Goal: Task Accomplishment & Management: Use online tool/utility

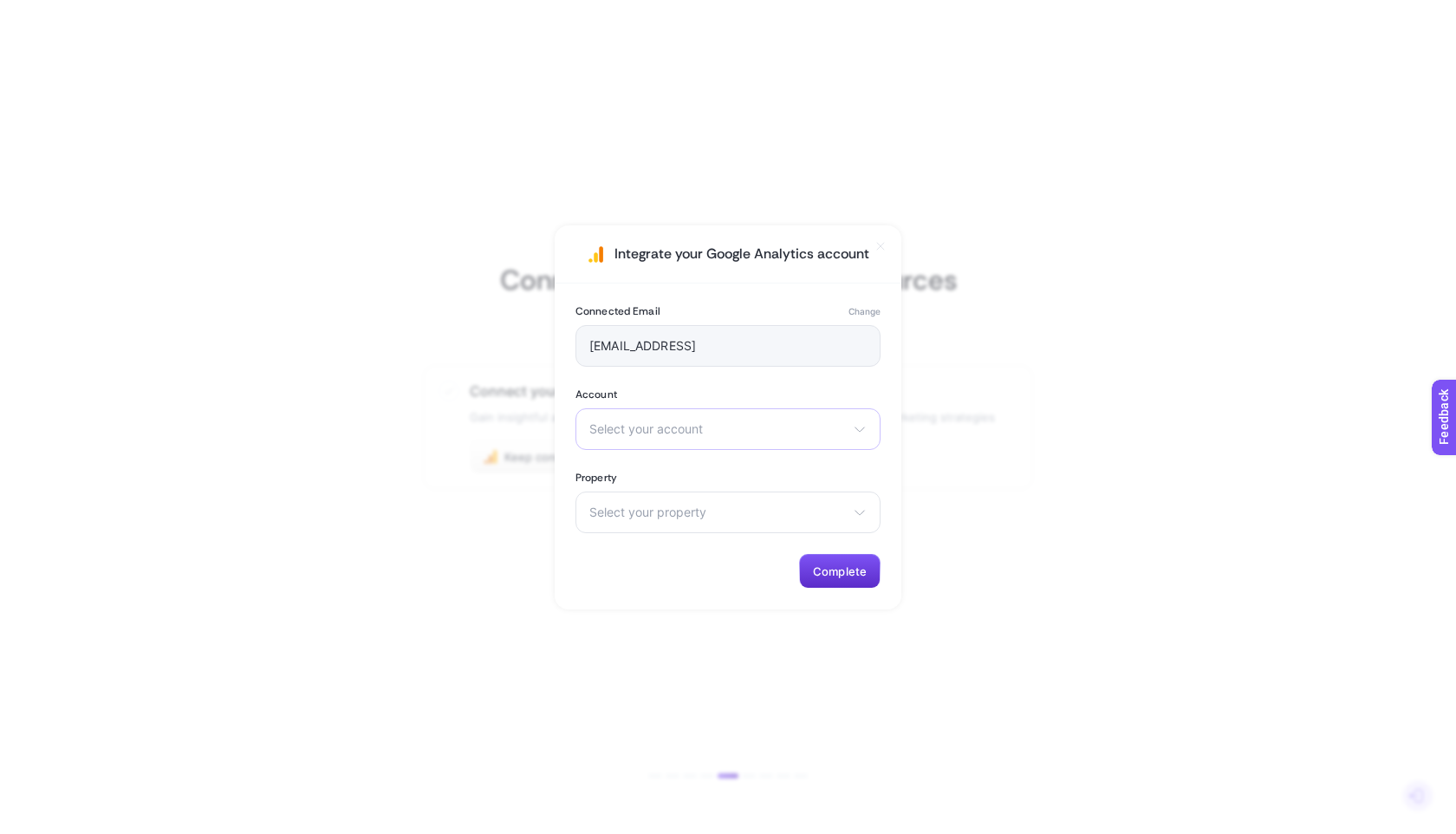
click at [761, 430] on span "Select your account" at bounding box center [718, 428] width 256 height 14
click at [708, 496] on li "heybooster (Passive)" at bounding box center [727, 505] width 296 height 28
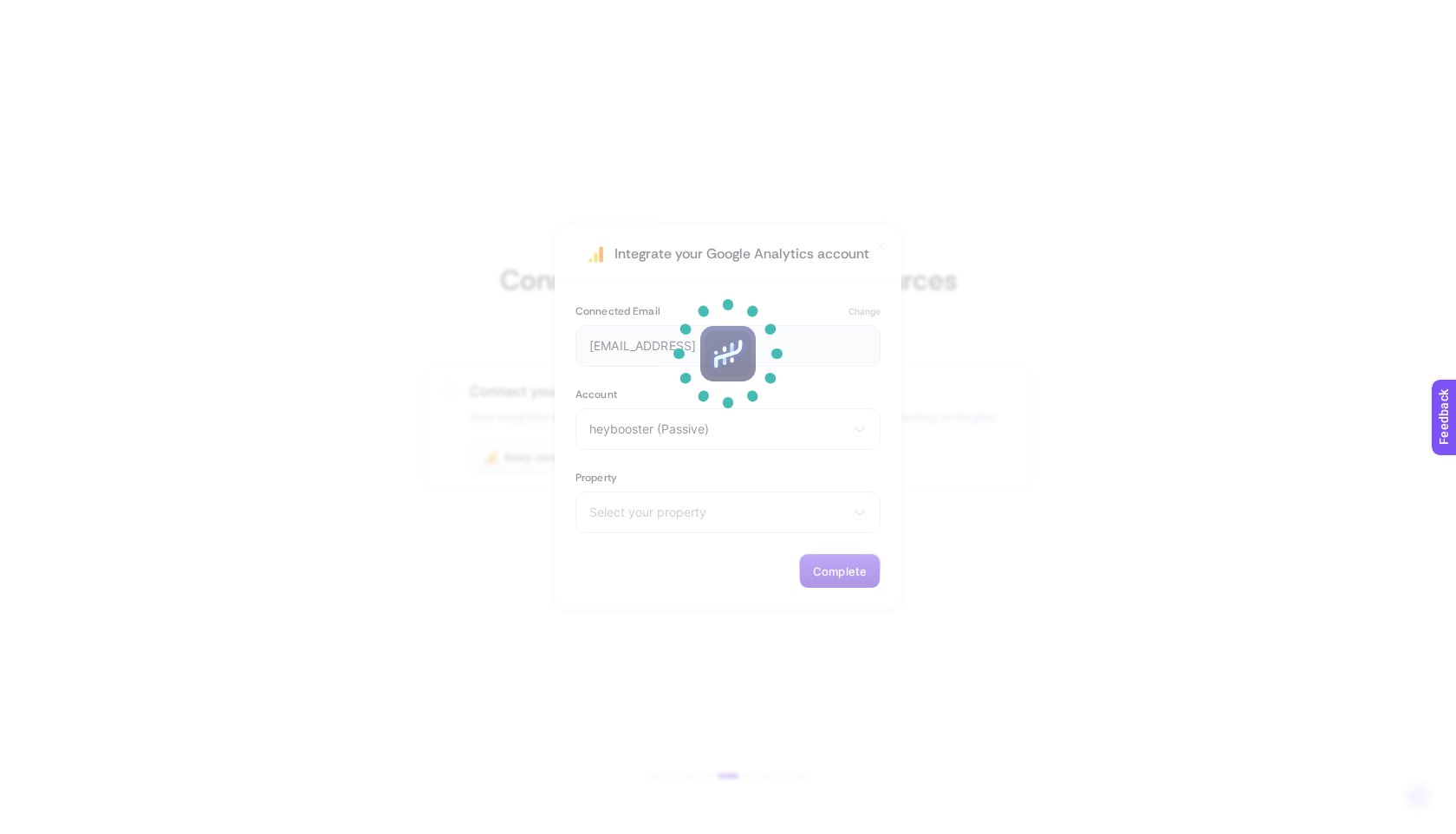
click at [697, 516] on p at bounding box center [728, 483] width 104 height 104
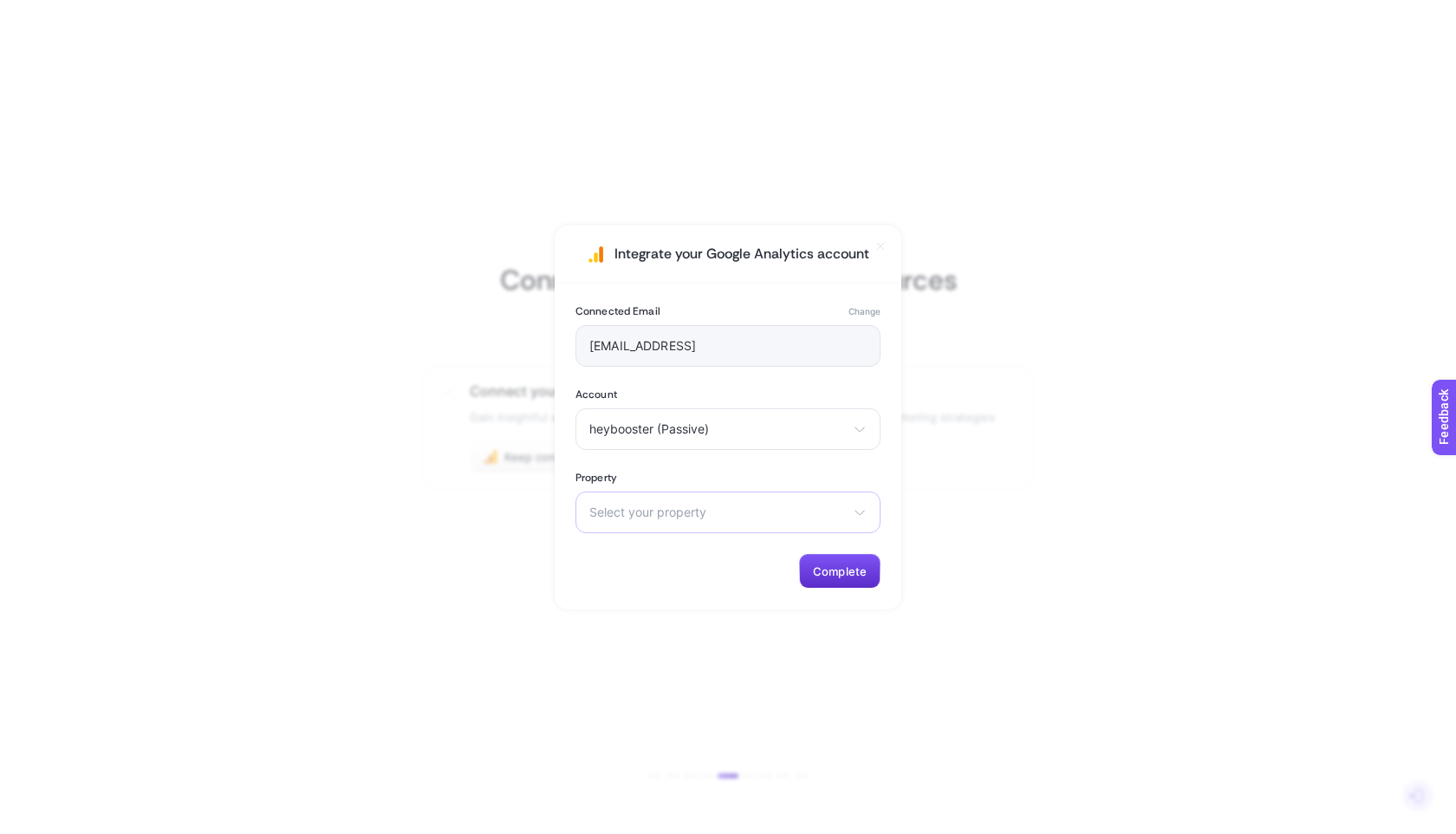
click at [700, 515] on span "Select your property" at bounding box center [718, 512] width 256 height 14
click at [629, 578] on li "Test" at bounding box center [727, 589] width 296 height 28
click at [813, 583] on button "Complete" at bounding box center [839, 570] width 82 height 34
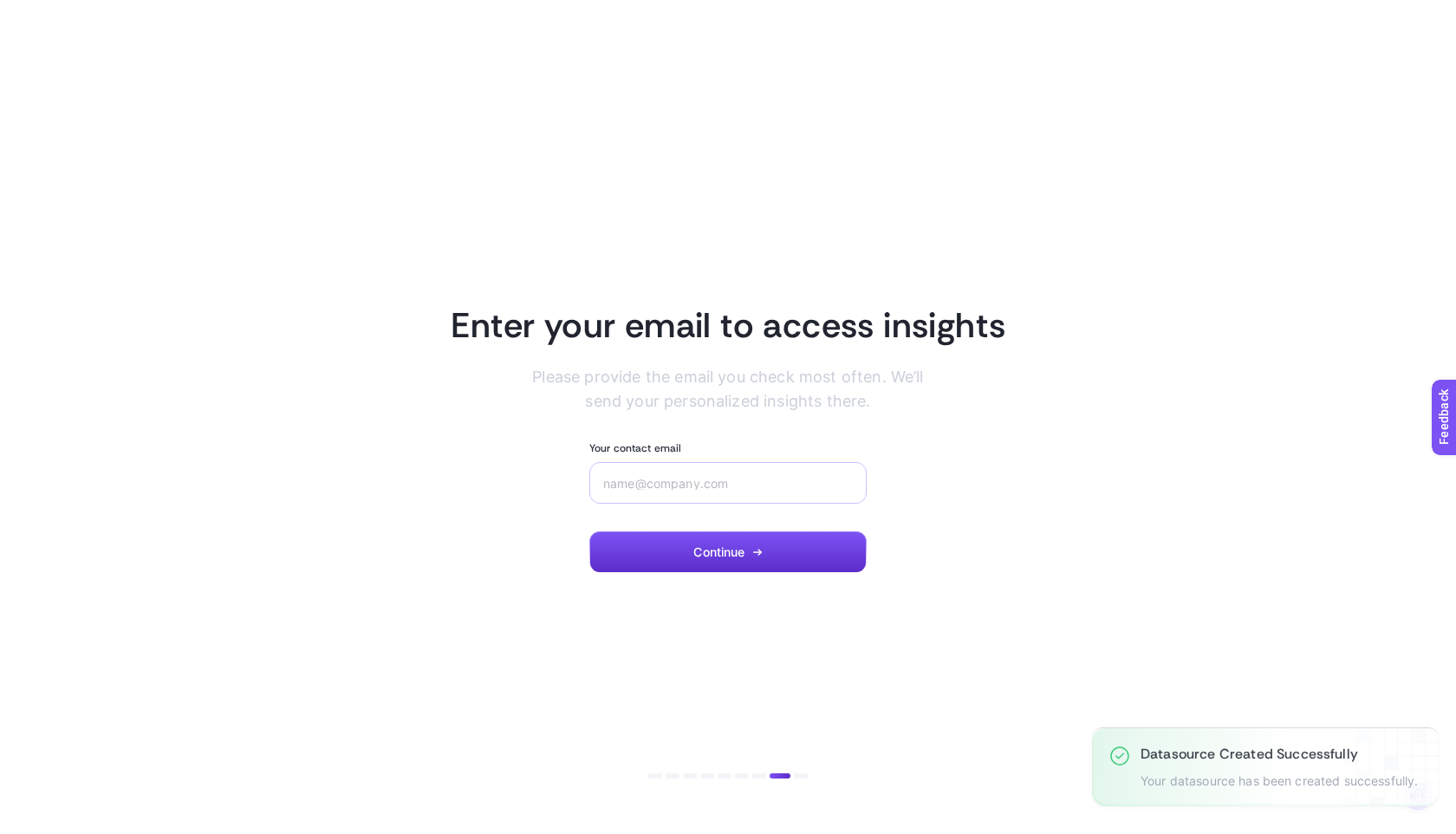
click at [727, 469] on div at bounding box center [728, 482] width 278 height 42
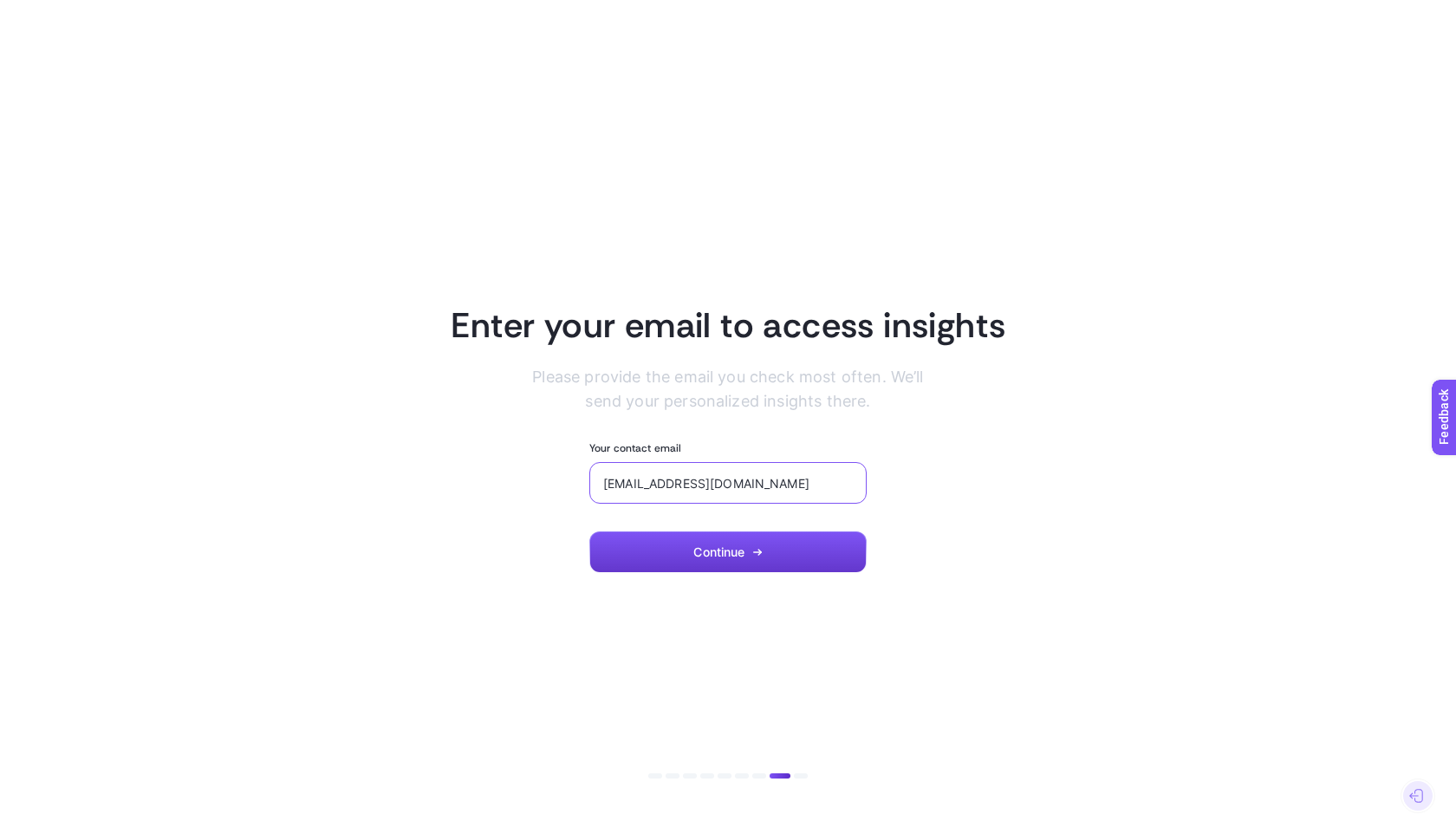
type input "test@gmail.com"
click at [713, 549] on span "Continue" at bounding box center [719, 552] width 51 height 14
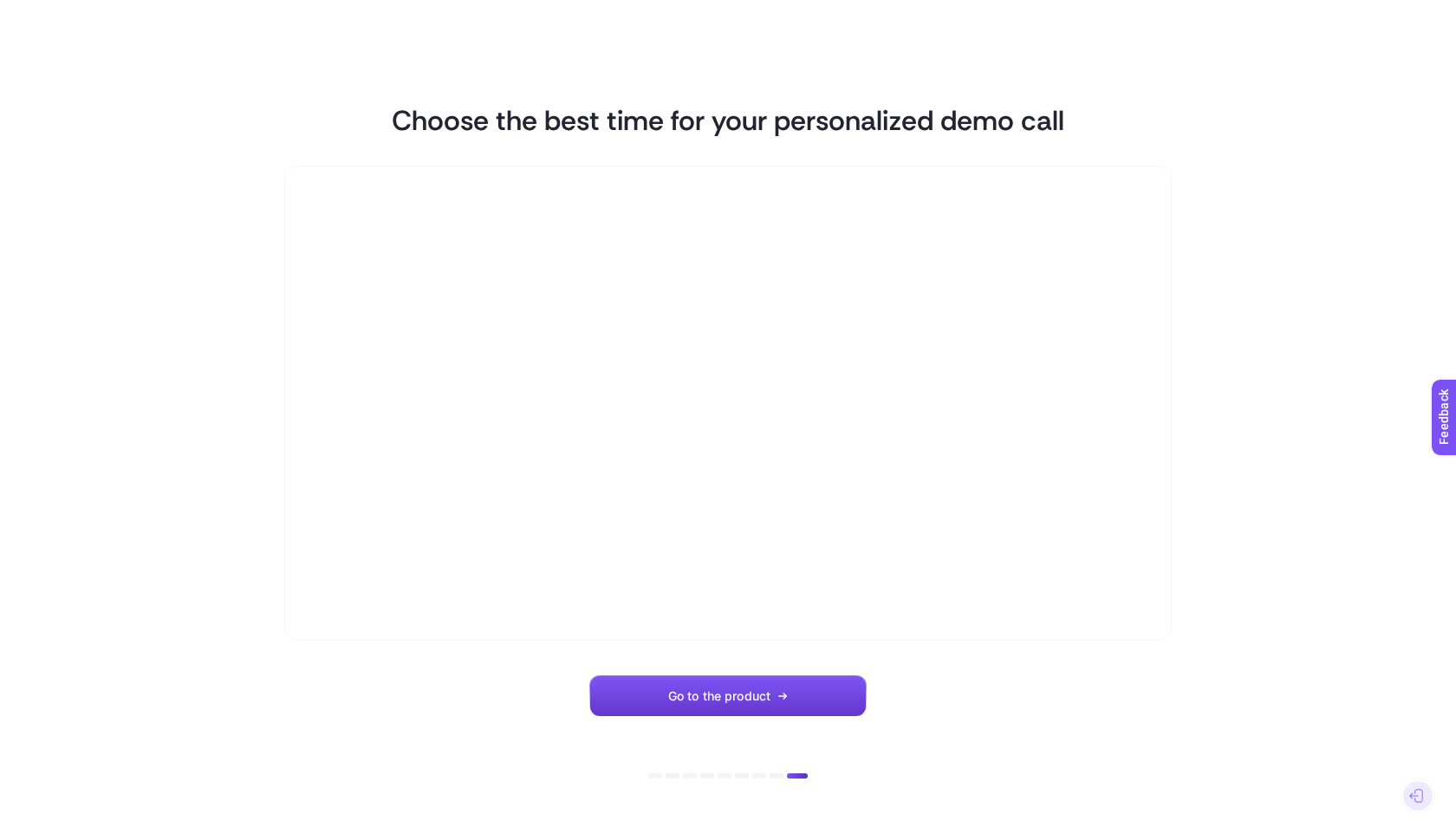
click at [718, 696] on span "Go to the product" at bounding box center [720, 696] width 102 height 14
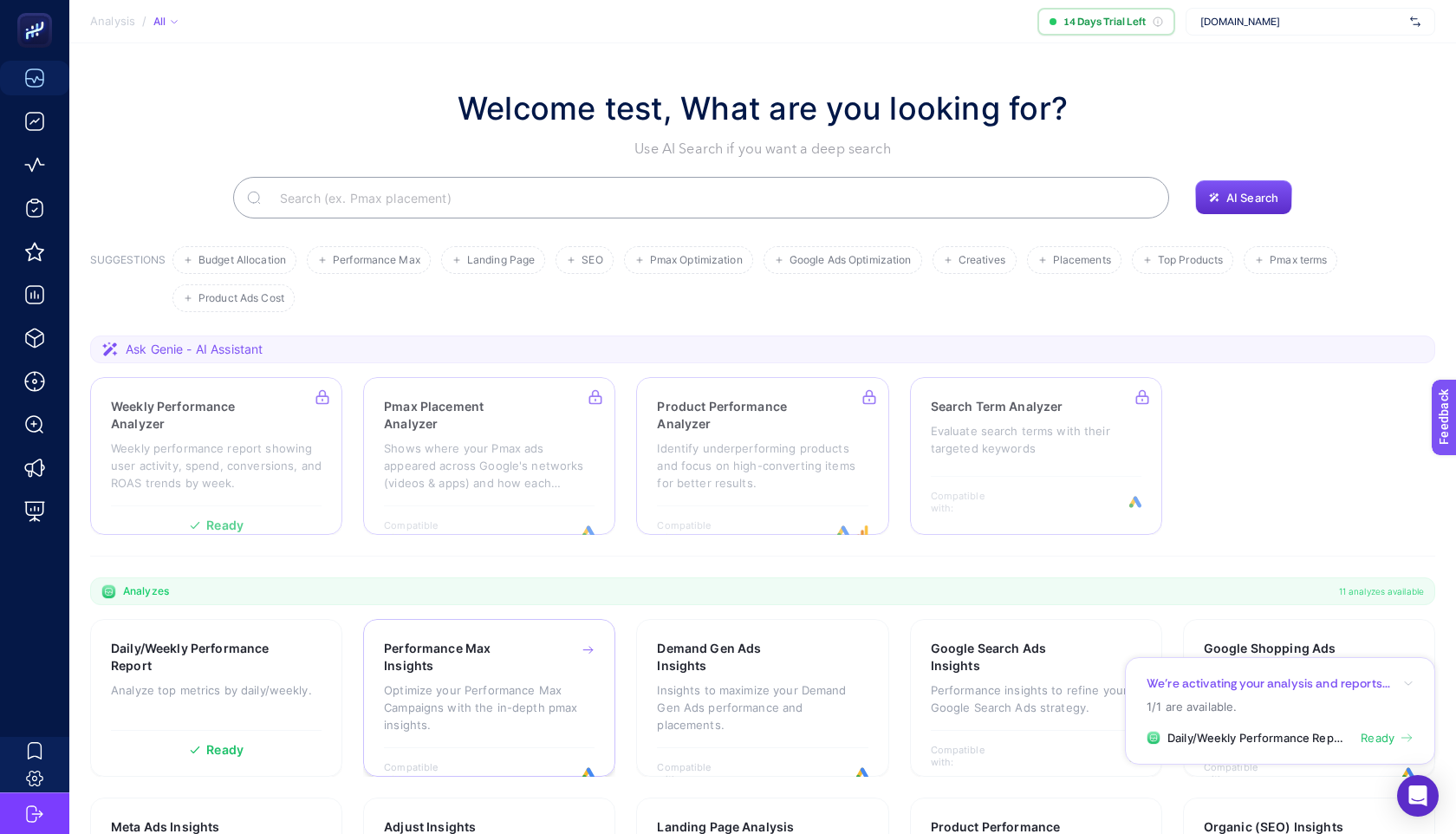
click at [448, 648] on h3 "Performance Max Insights" at bounding box center [462, 657] width 156 height 34
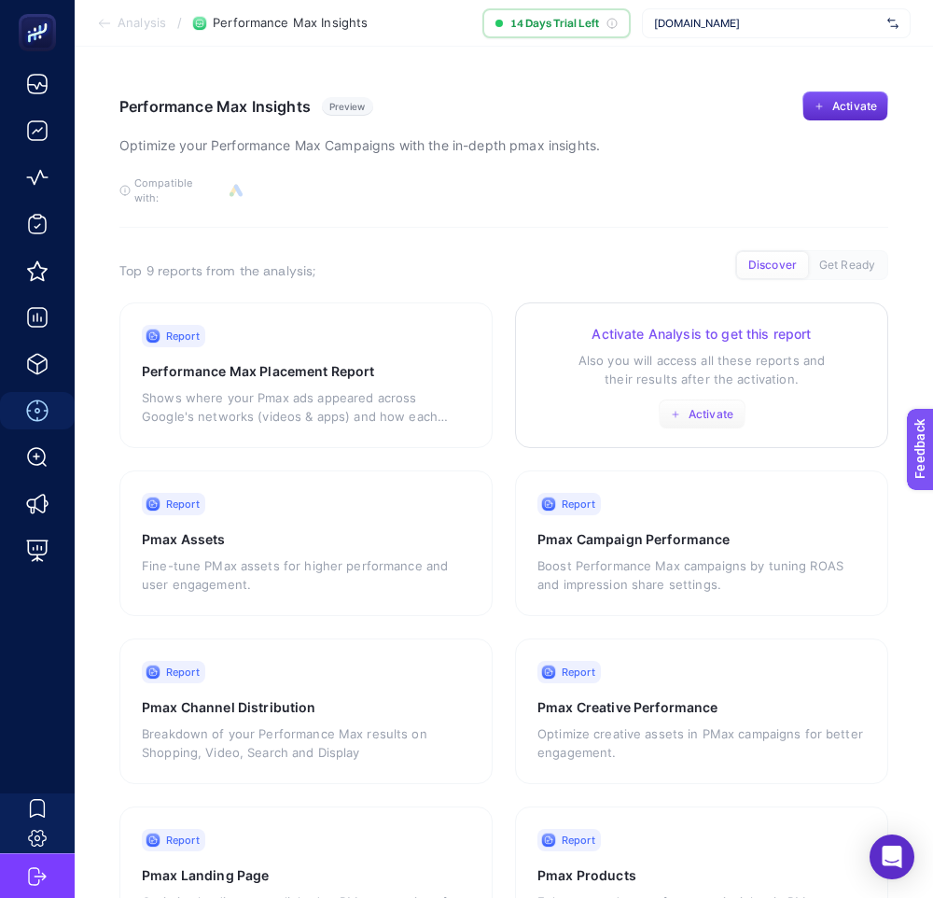
click at [671, 409] on icon "button" at bounding box center [675, 414] width 11 height 11
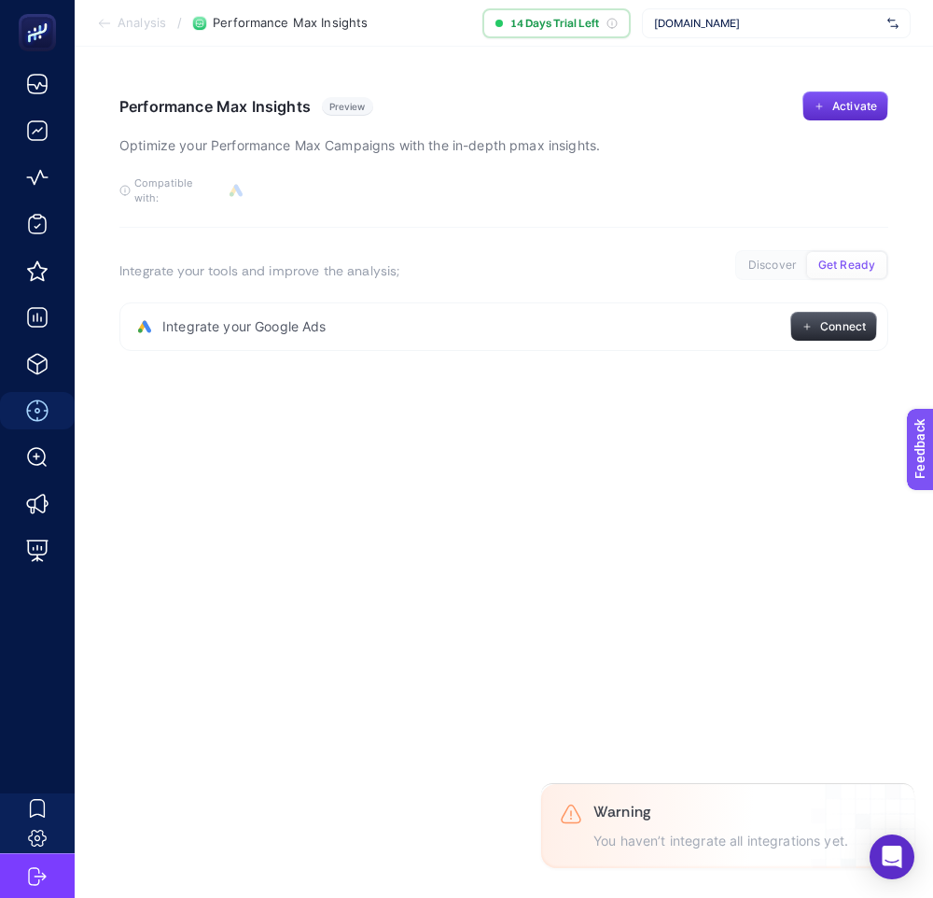
click at [838, 319] on span "Connect" at bounding box center [843, 326] width 46 height 15
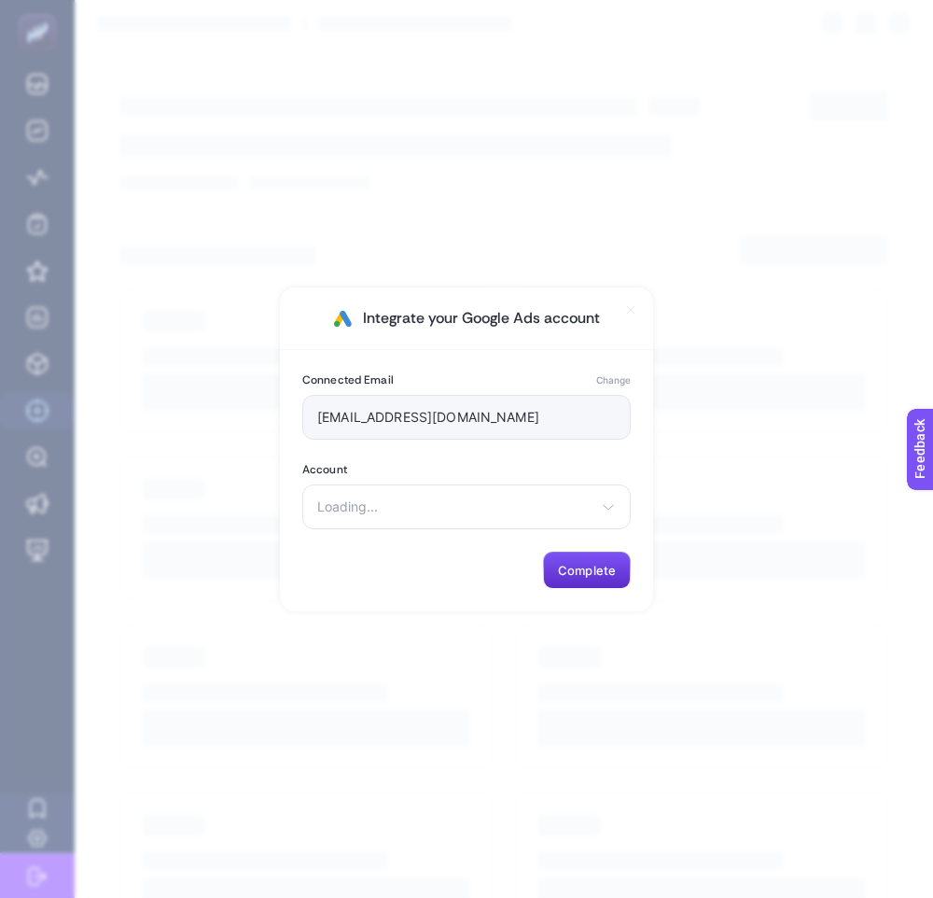
click at [571, 478] on section "Account Loading... There are no matching options available." at bounding box center [466, 495] width 328 height 67
click at [524, 507] on span "Loading..." at bounding box center [455, 506] width 276 height 15
type input "[EMAIL_ADDRESS]"
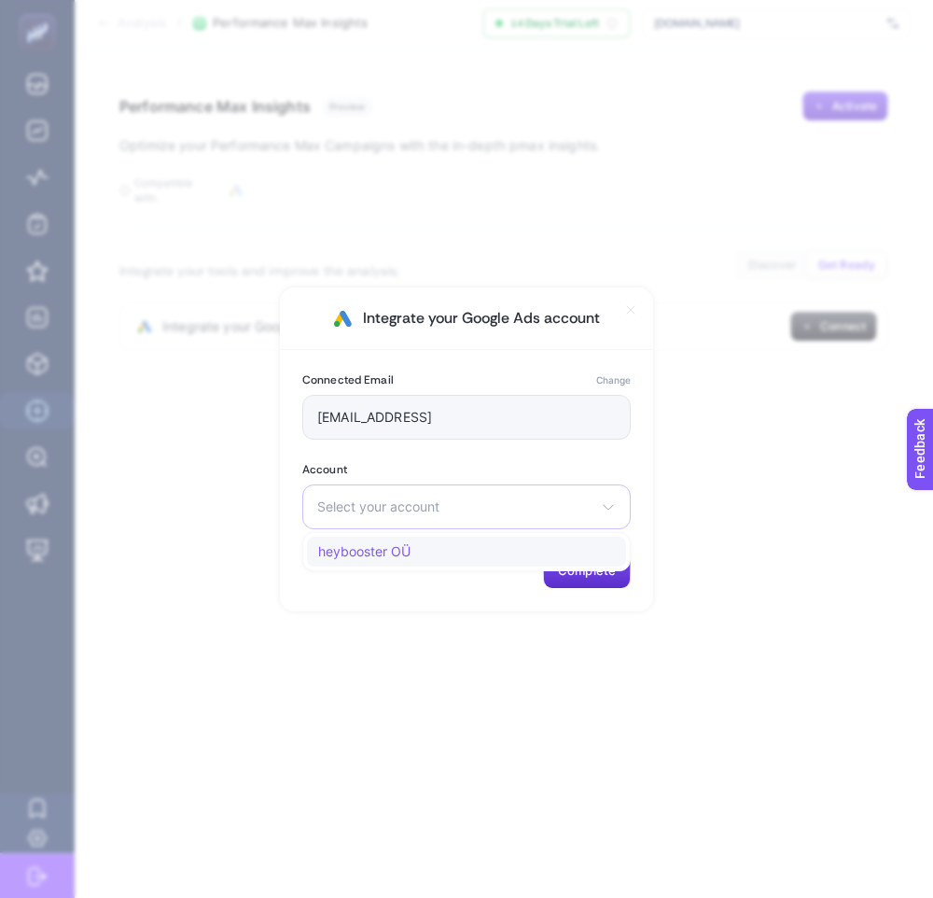
click at [480, 564] on li "heybooster OÜ" at bounding box center [466, 552] width 319 height 30
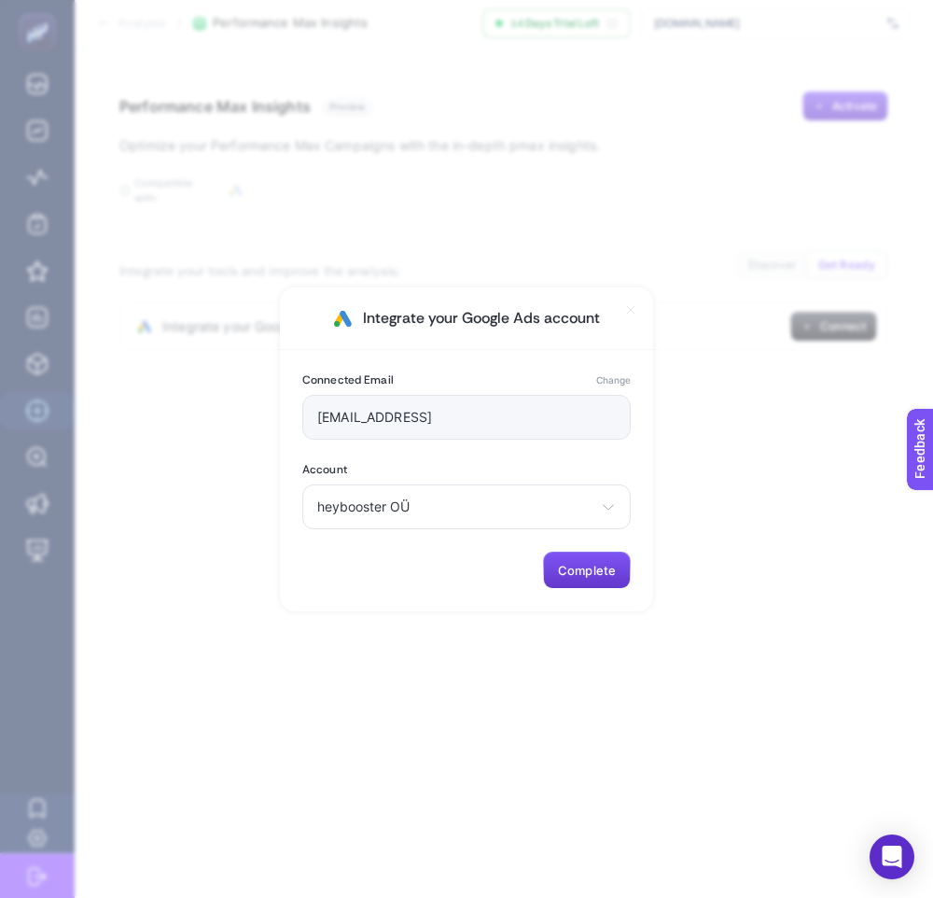
click at [573, 568] on span "Complete" at bounding box center [587, 570] width 58 height 15
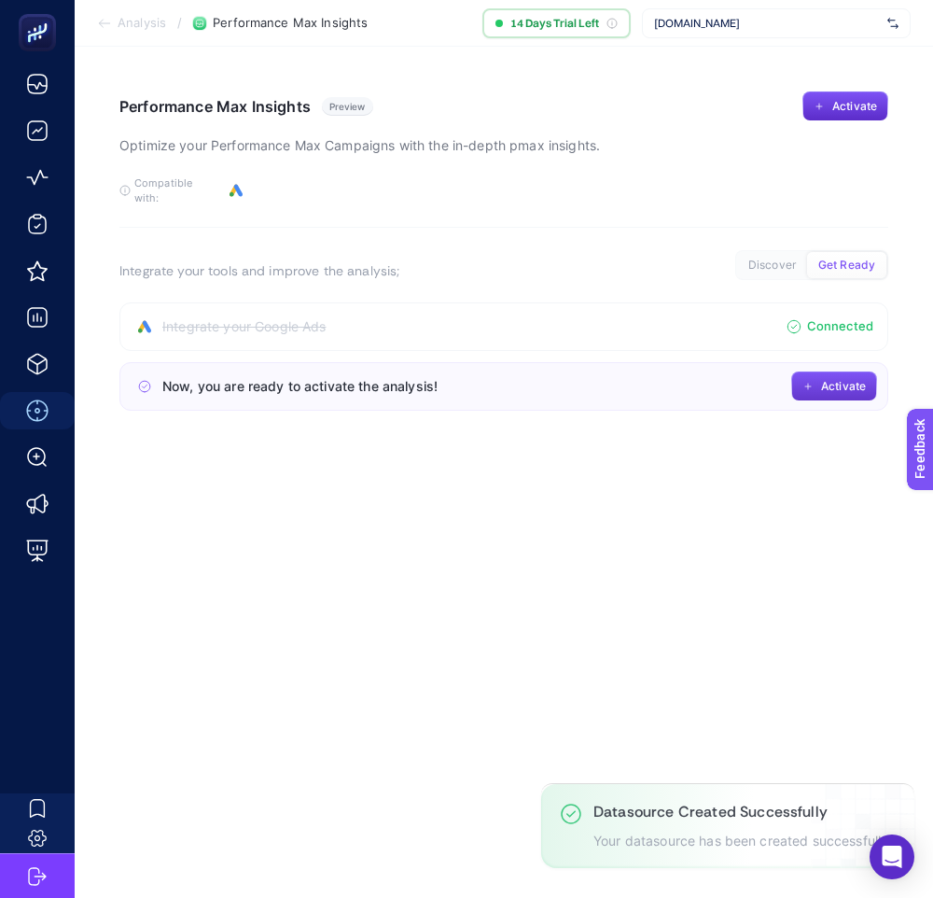
click at [849, 379] on span "Activate" at bounding box center [843, 386] width 45 height 15
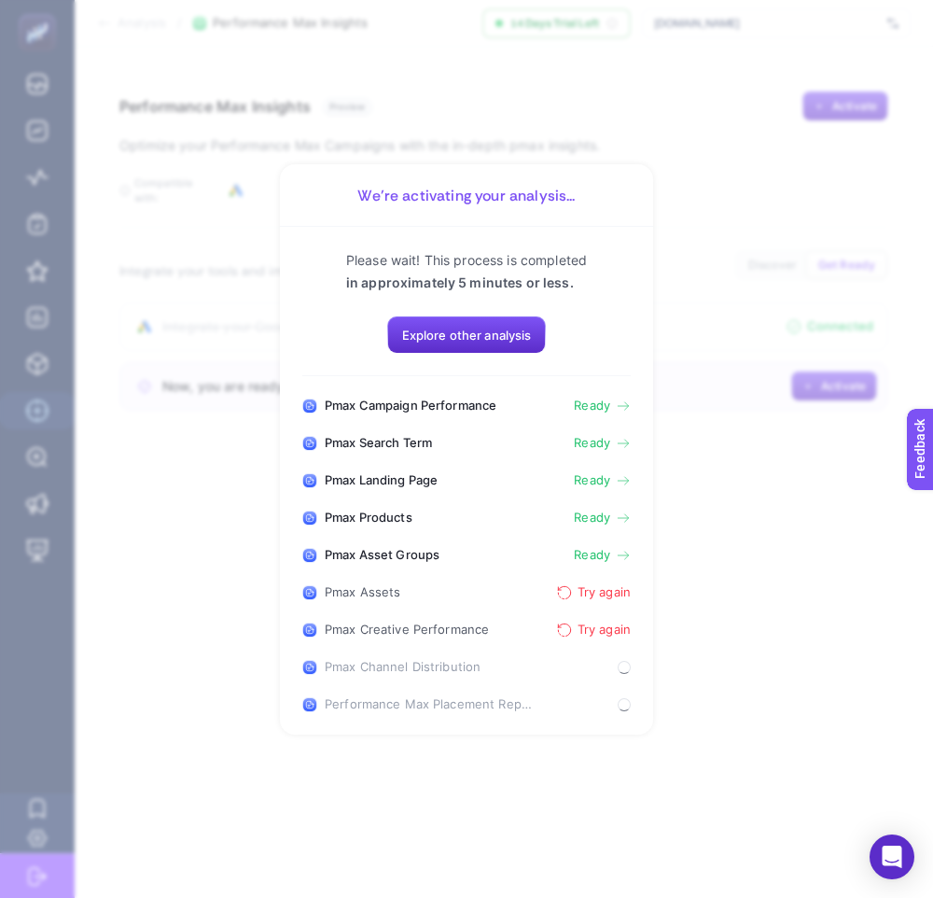
click at [774, 276] on section "We’re activating your analysis... Please wait! This process is completed in app…" at bounding box center [466, 449] width 933 height 898
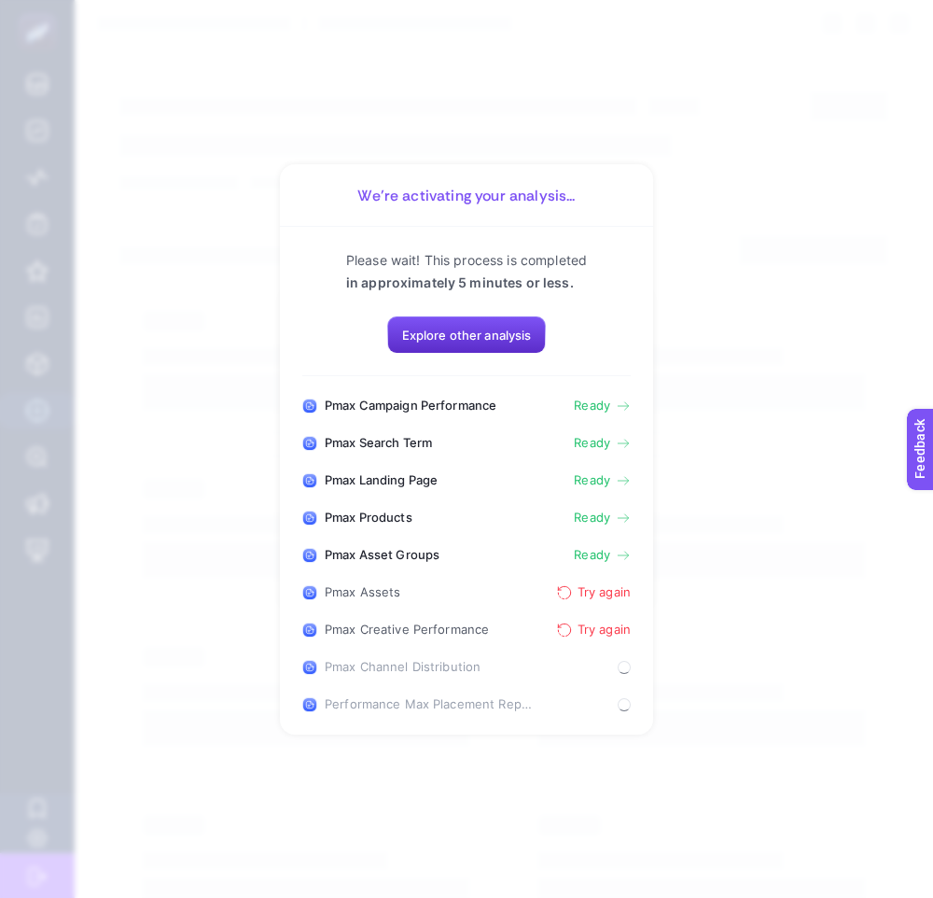
type input "[EMAIL_ADDRESS]"
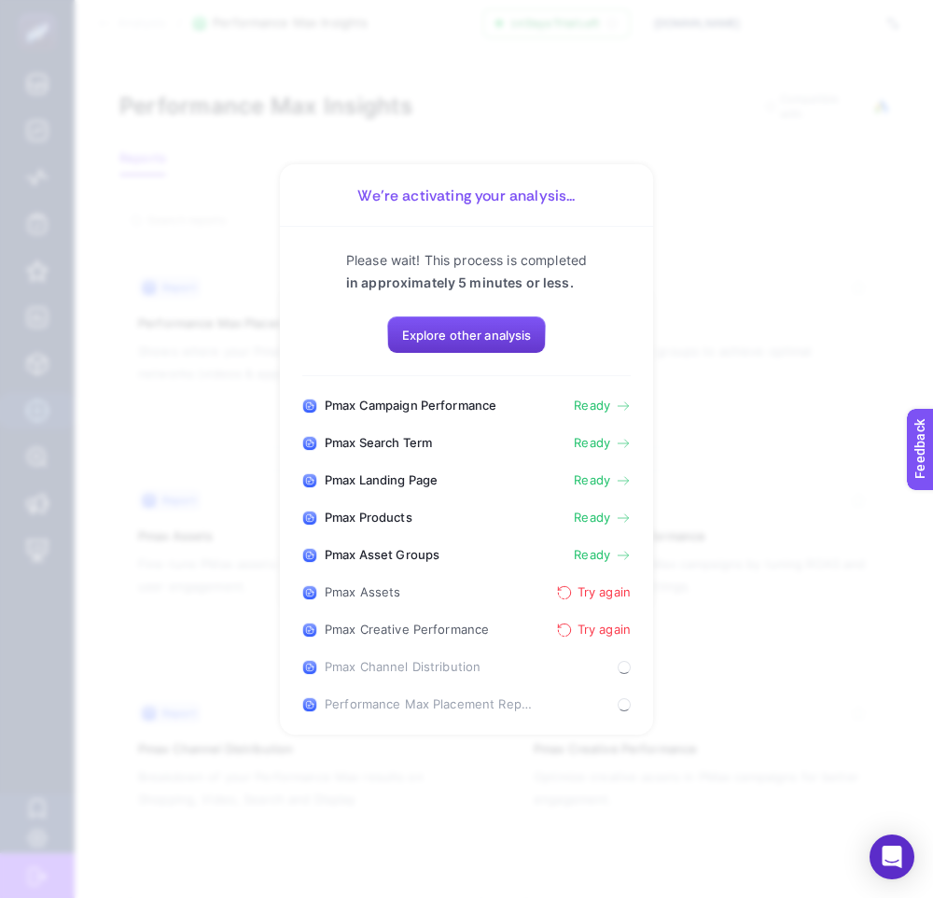
click at [459, 328] on span "Explore other analysis" at bounding box center [467, 335] width 130 height 15
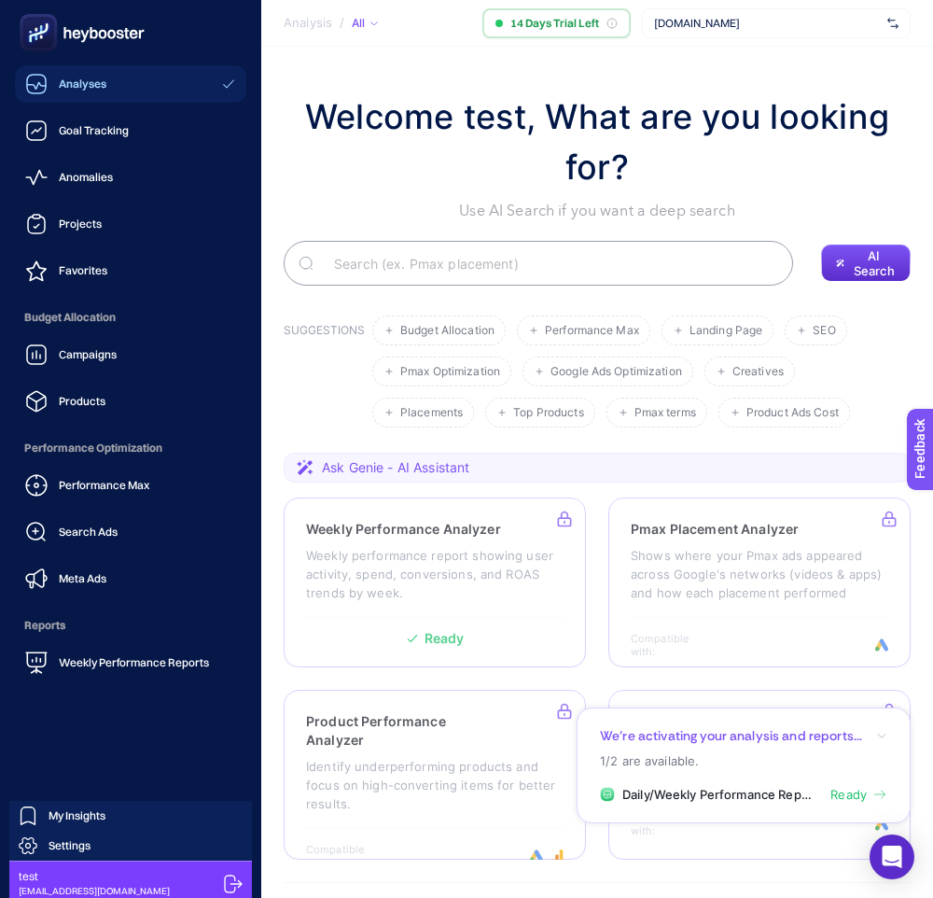
click at [224, 881] on icon at bounding box center [233, 883] width 18 height 18
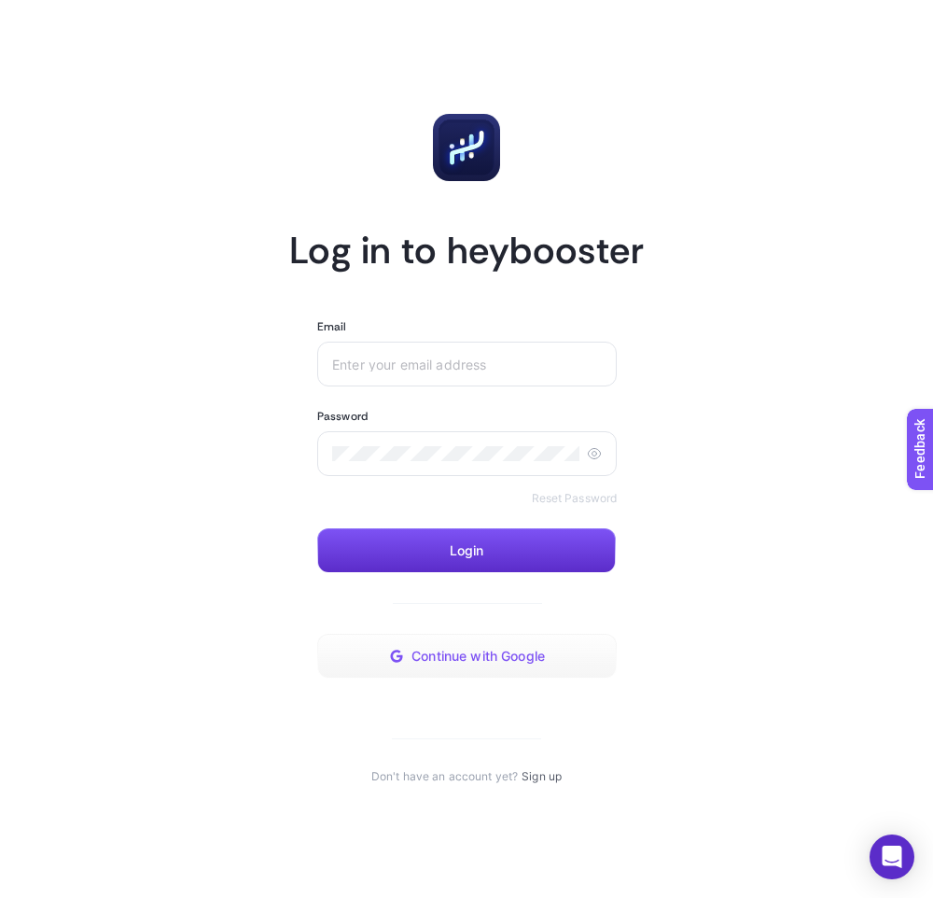
click at [441, 653] on span "Continue with Google" at bounding box center [478, 656] width 133 height 15
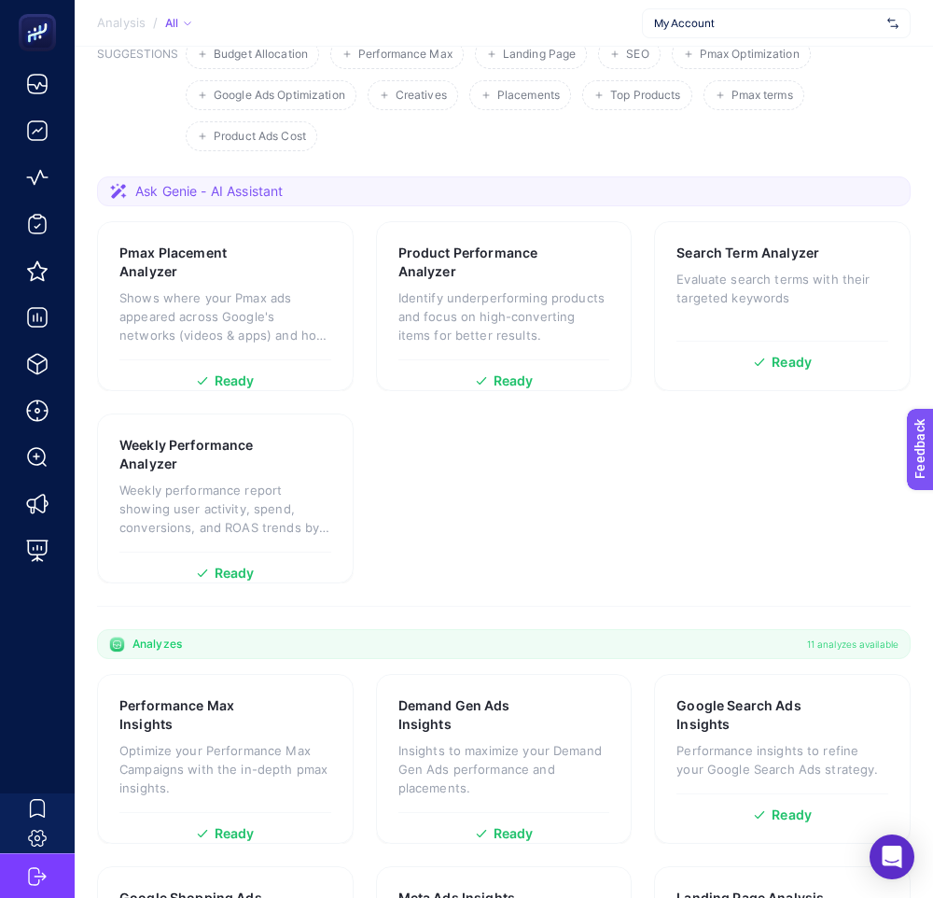
scroll to position [358, 0]
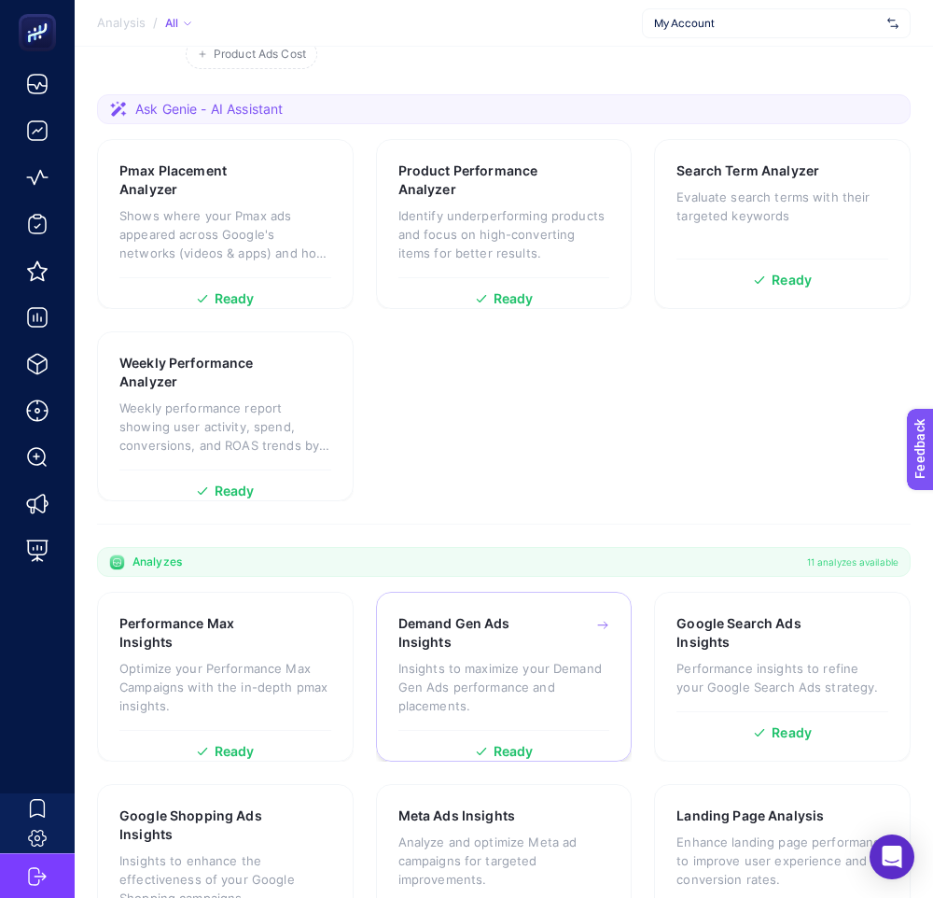
click at [492, 614] on div "Demand Gen Ads Insights Insights to maximize your Demand Gen Ads performance an…" at bounding box center [504, 672] width 212 height 116
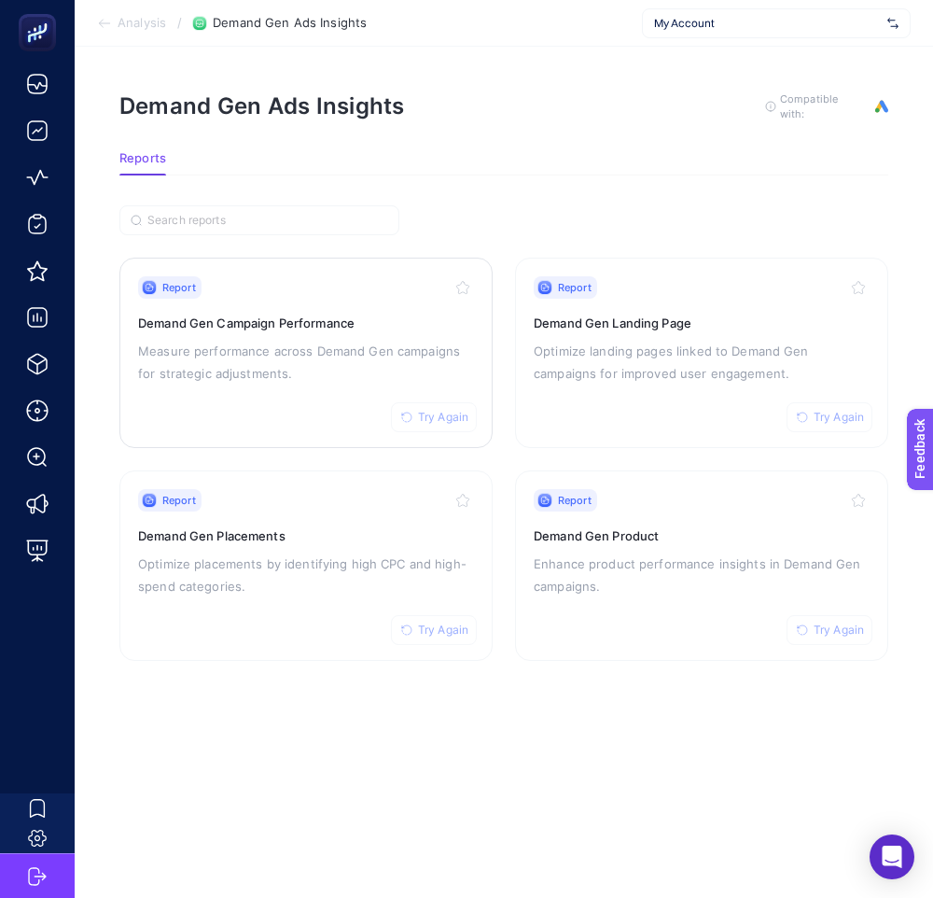
click at [435, 414] on span "Try Again" at bounding box center [443, 417] width 50 height 15
click at [345, 326] on h3 "Demand Gen Campaign Performance" at bounding box center [306, 323] width 336 height 19
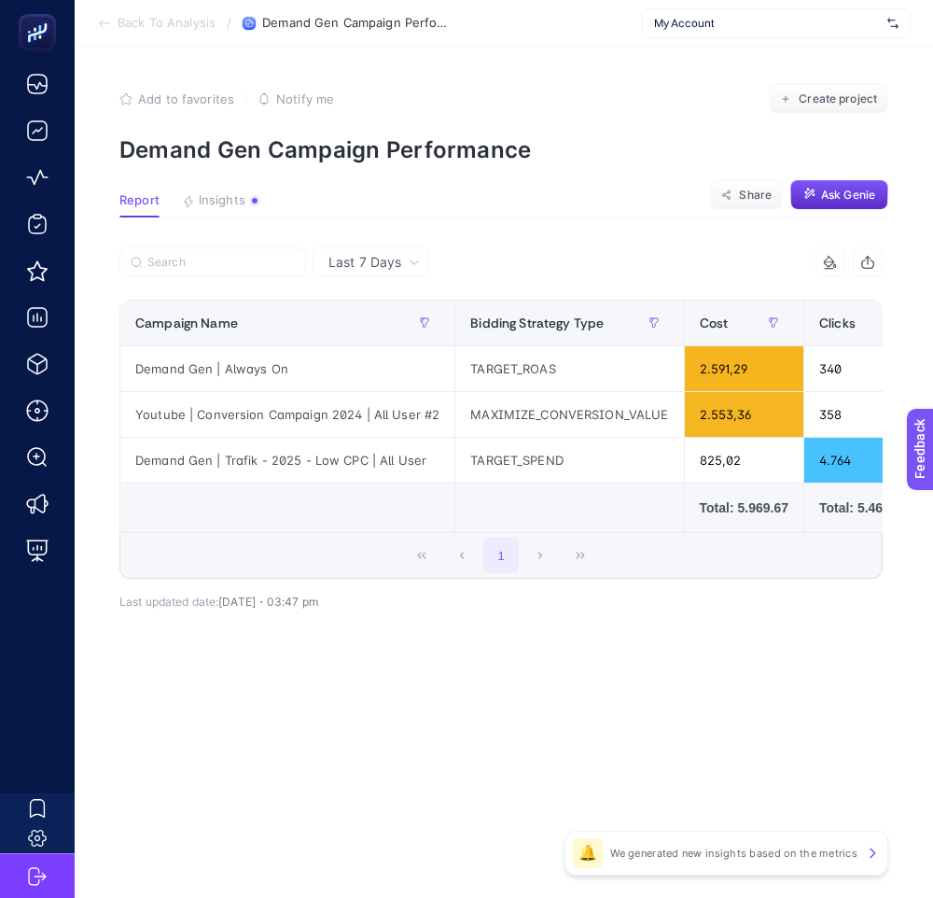
click at [672, 538] on div "1" at bounding box center [501, 555] width 762 height 45
click at [361, 277] on div at bounding box center [310, 267] width 382 height 41
click at [376, 275] on div "Last 7 Days" at bounding box center [371, 262] width 117 height 30
click at [384, 325] on li "Last 30 Days" at bounding box center [370, 335] width 105 height 34
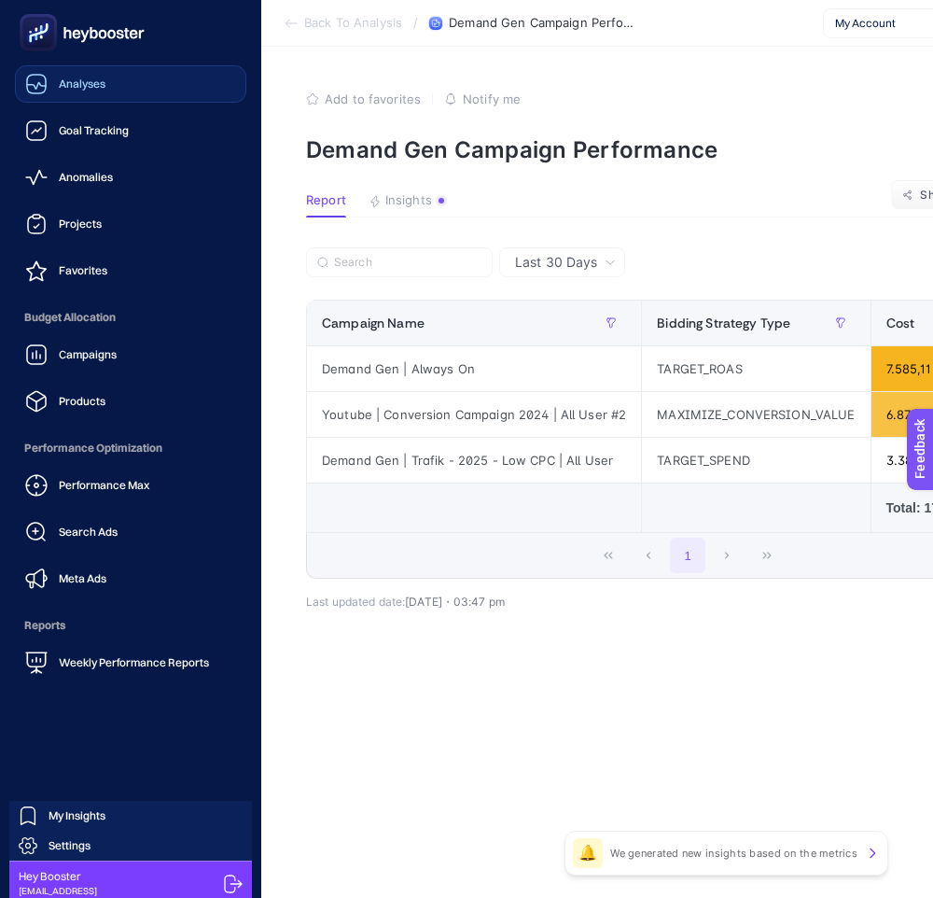
click at [54, 84] on div "Analyses" at bounding box center [65, 84] width 80 height 22
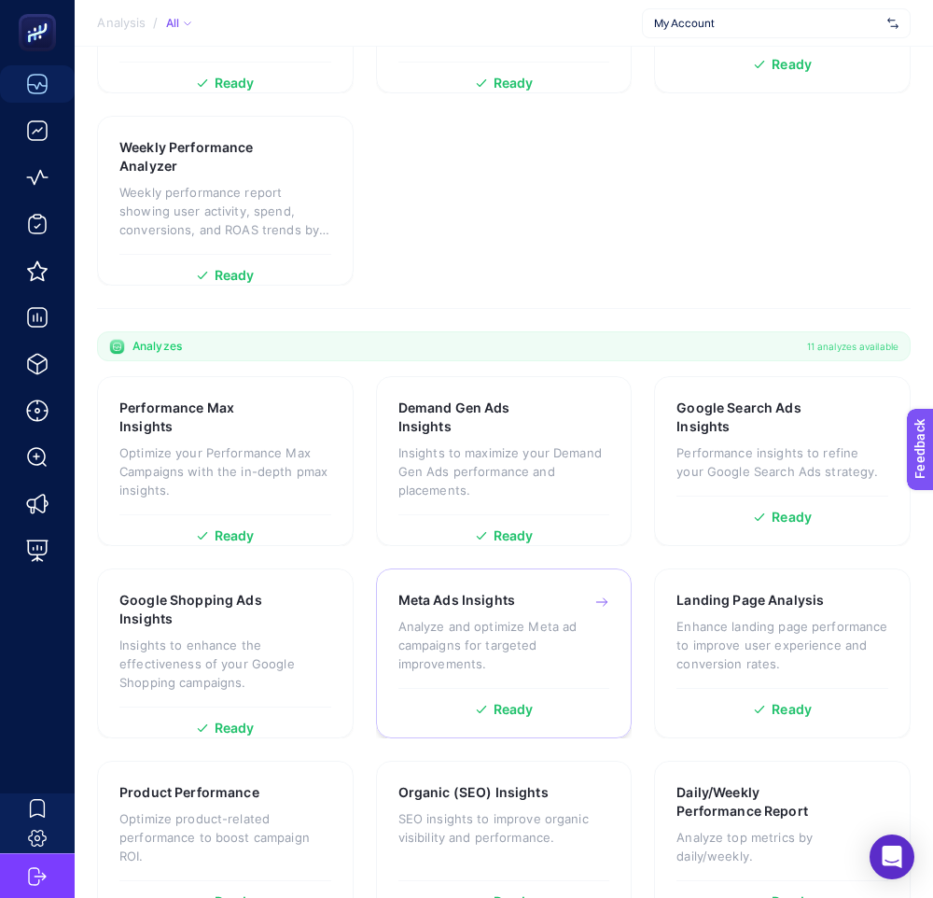
scroll to position [580, 0]
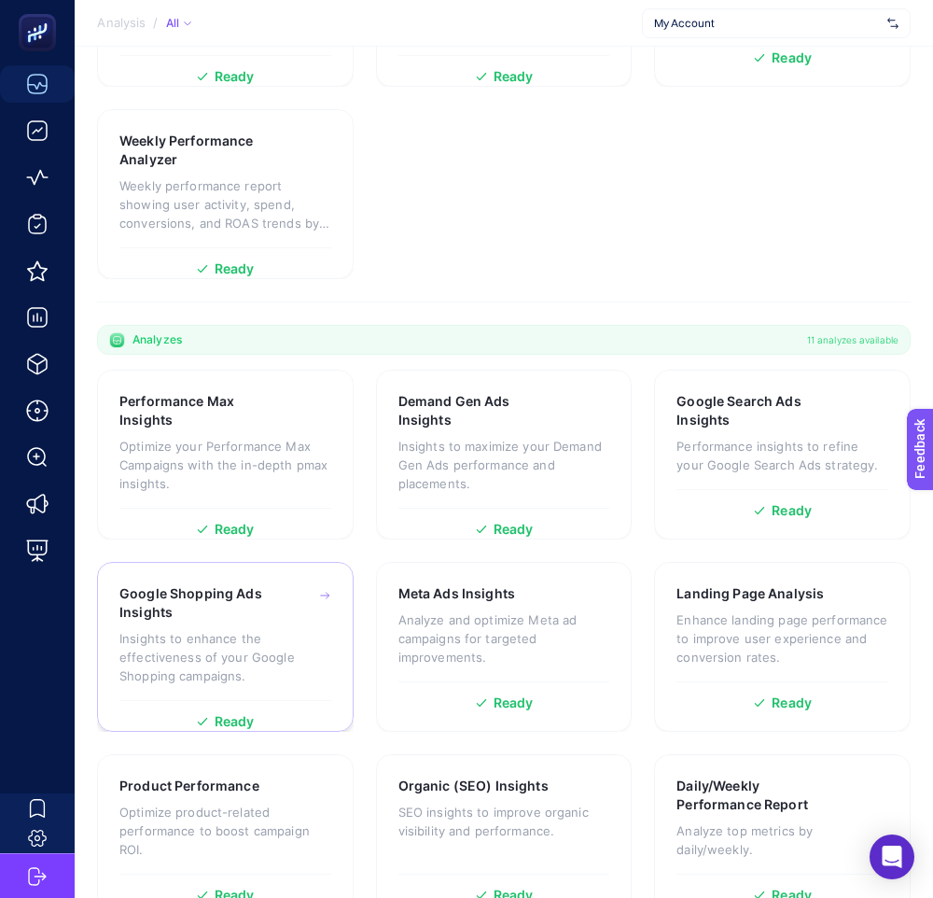
click at [281, 584] on div "Google Shopping Ads Insights Insights to enhance the effectiveness of your Goog…" at bounding box center [225, 642] width 212 height 116
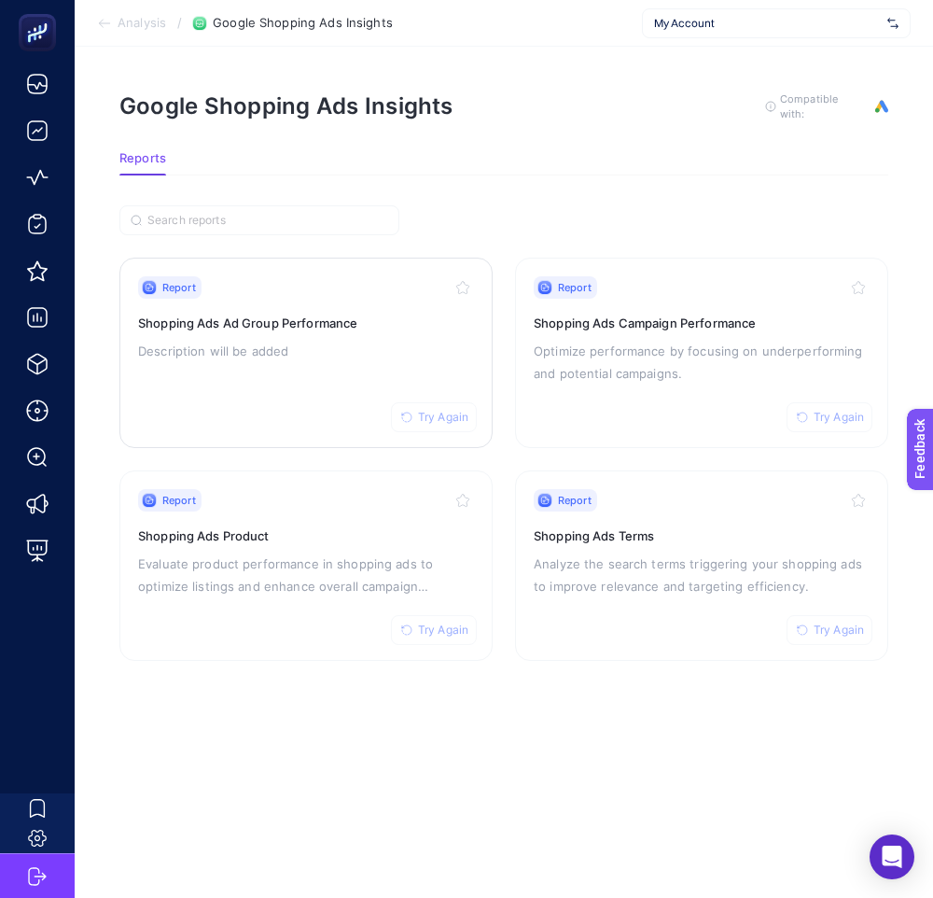
click at [434, 424] on button "Try Again" at bounding box center [434, 417] width 86 height 30
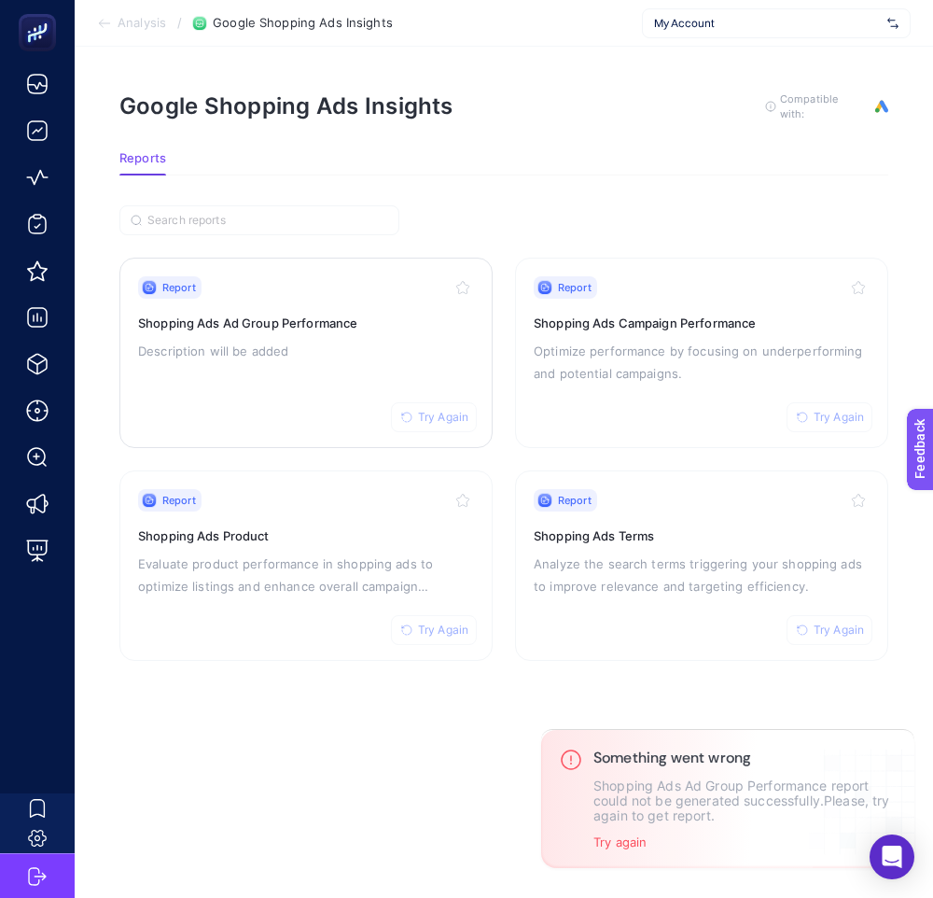
click at [380, 340] on p "Description will be added" at bounding box center [306, 351] width 336 height 22
click at [724, 19] on span "My Account" at bounding box center [767, 23] width 226 height 15
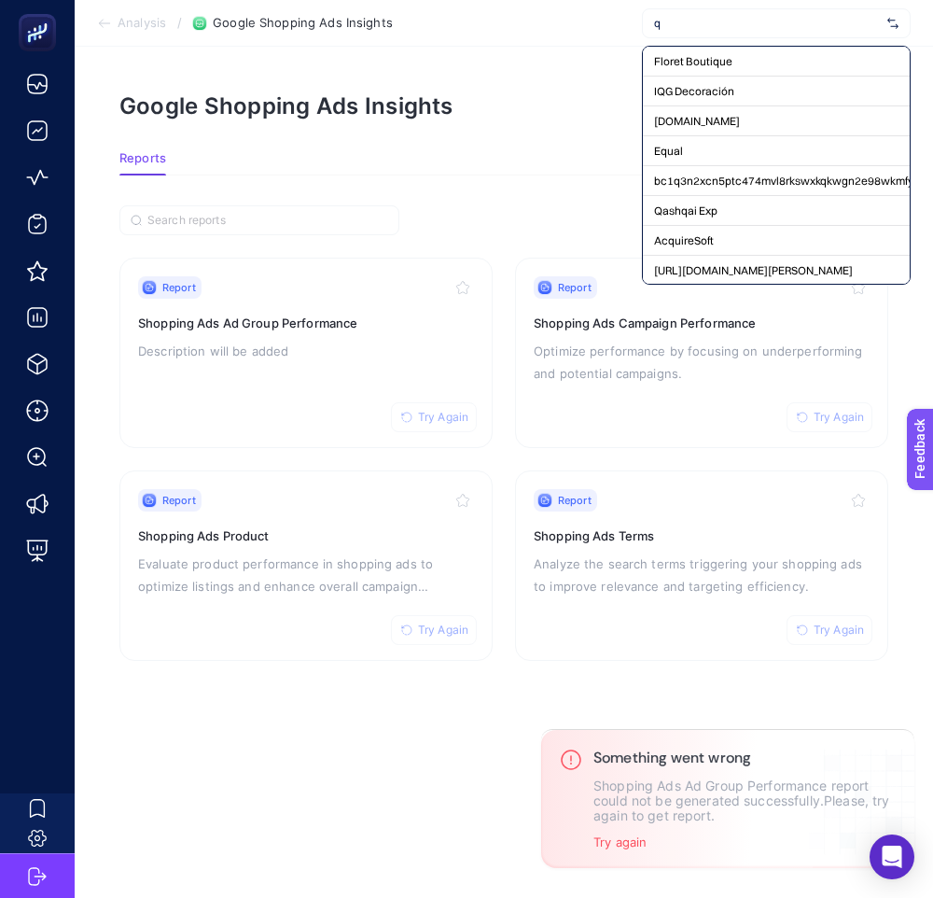
click at [724, 19] on input "q" at bounding box center [767, 23] width 226 height 15
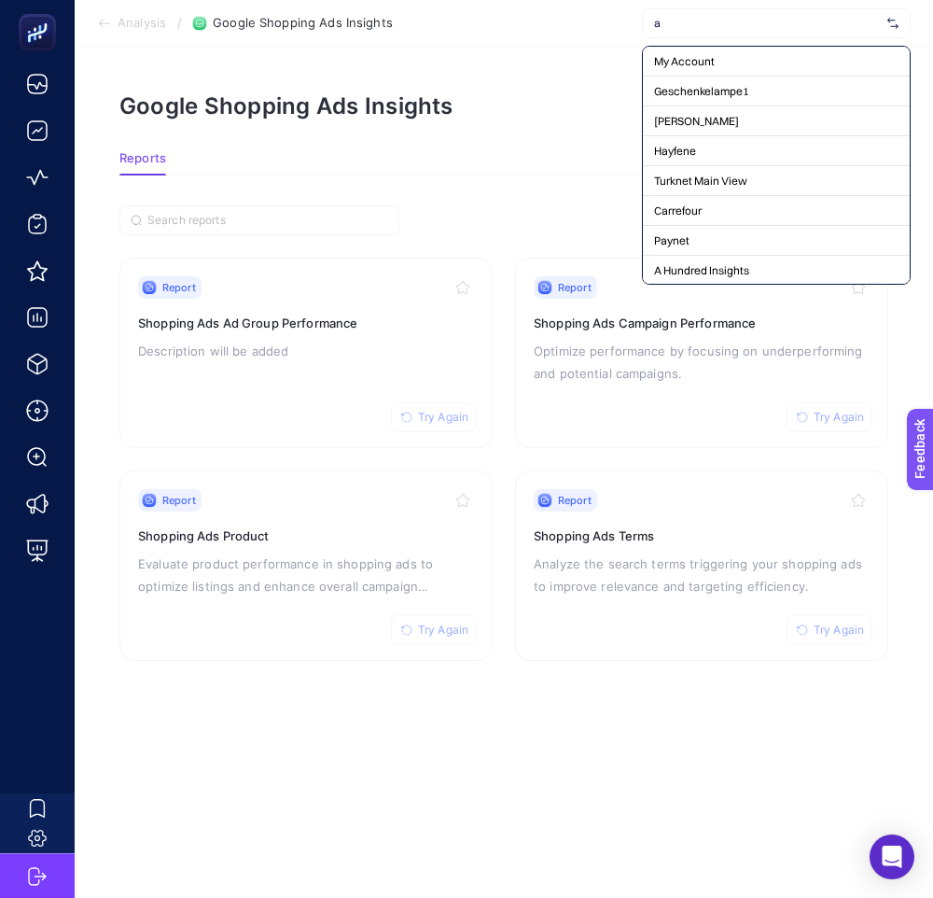
type input "a"
click at [552, 98] on div "Google Shopping Ads Insights To get quality results from this analysis, we reco…" at bounding box center [503, 106] width 769 height 30
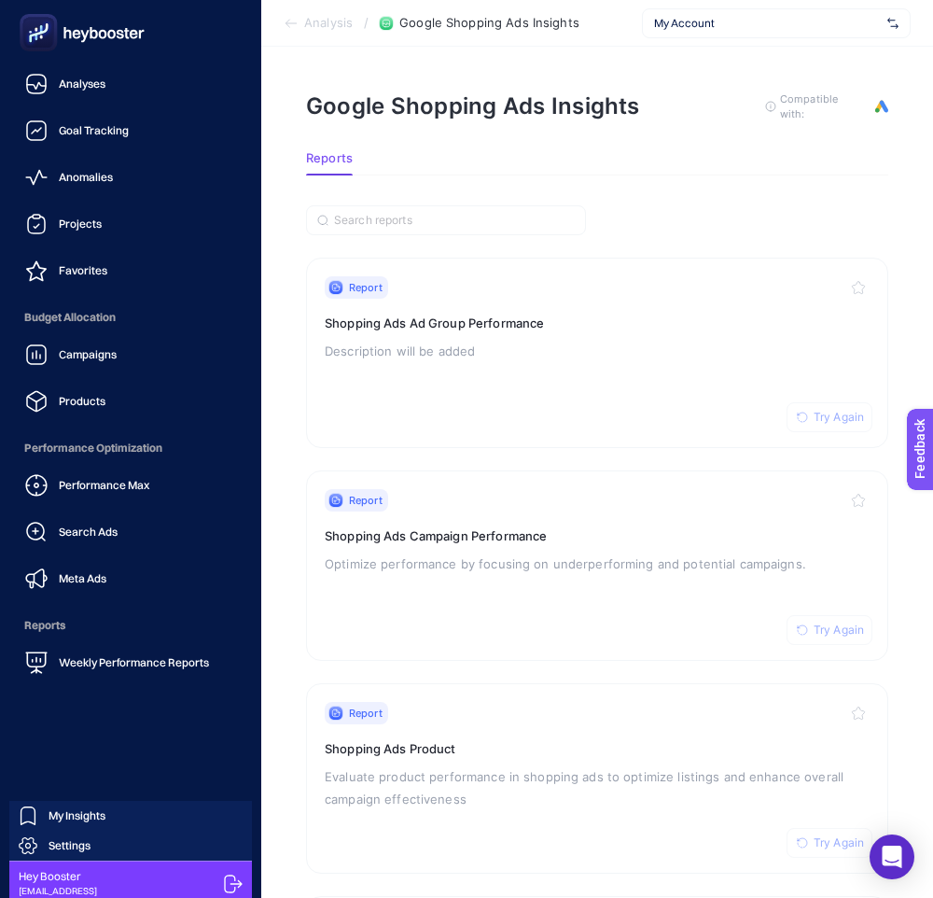
click at [106, 109] on ul "Analyses Goal Tracking Anomalies Projects Favorites Budget Allocation Campaigns…" at bounding box center [130, 373] width 231 height 616
click at [128, 87] on link "Analyses" at bounding box center [130, 83] width 231 height 37
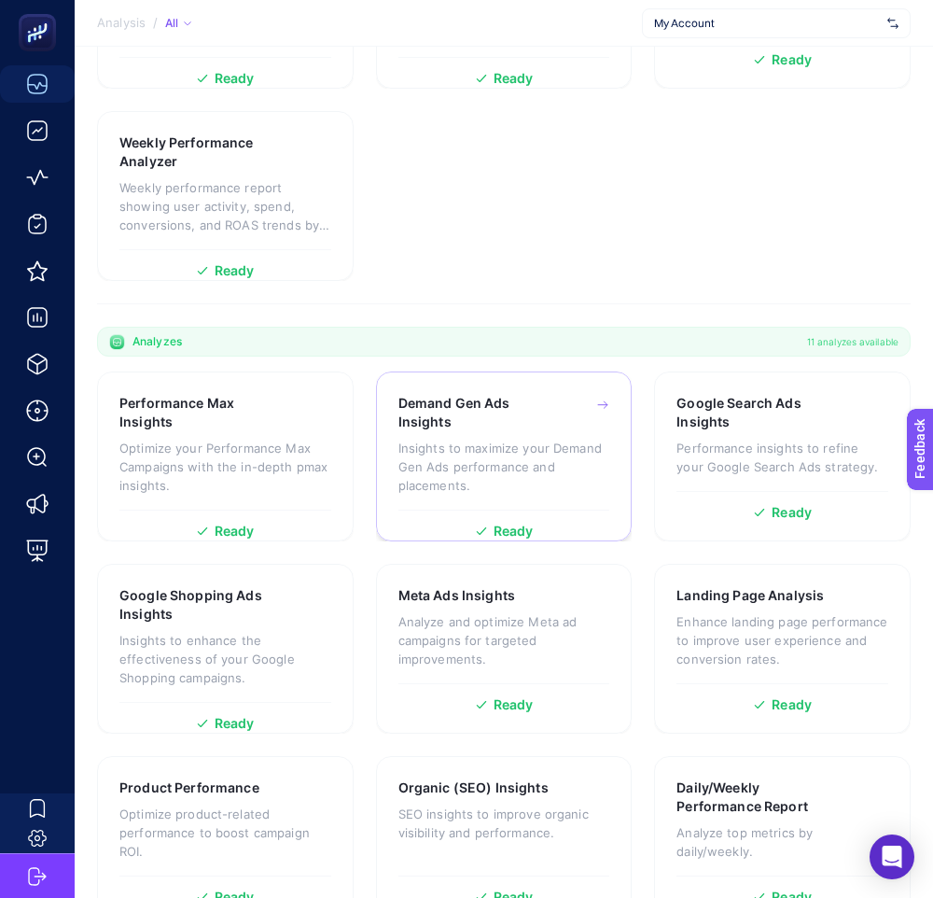
scroll to position [771, 0]
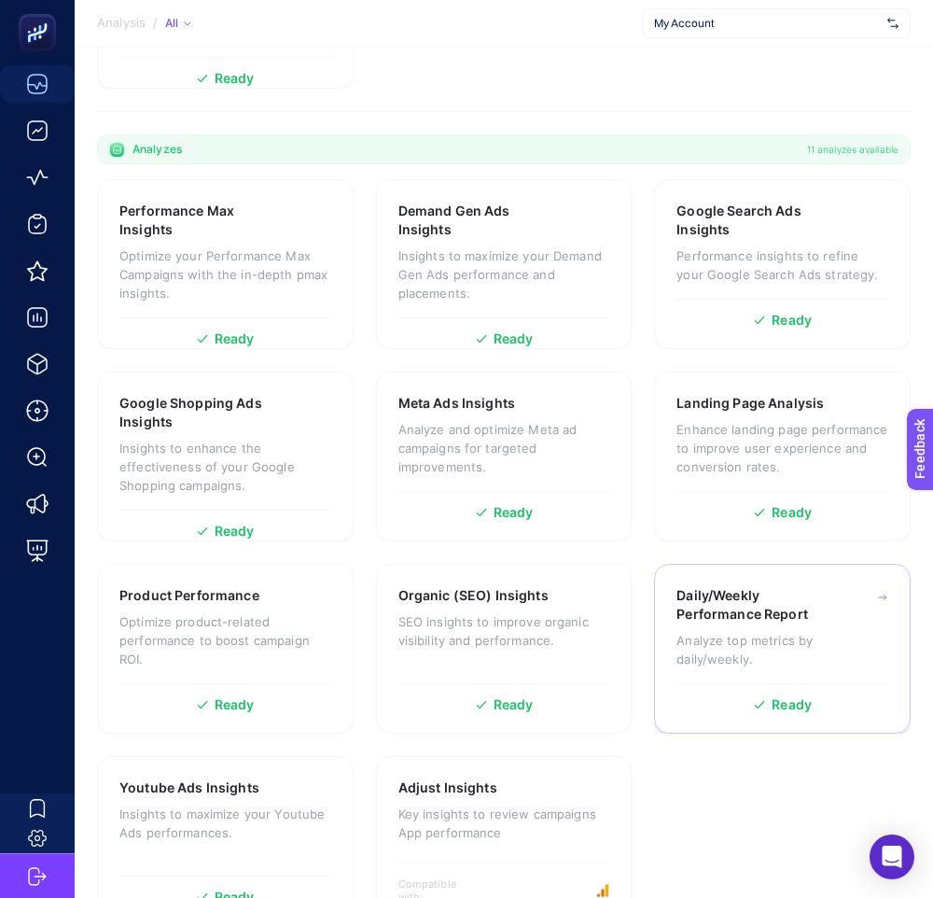
click at [729, 586] on div "Daily/Weekly Performance Report Analyze top metrics by daily/weekly." at bounding box center [783, 634] width 212 height 97
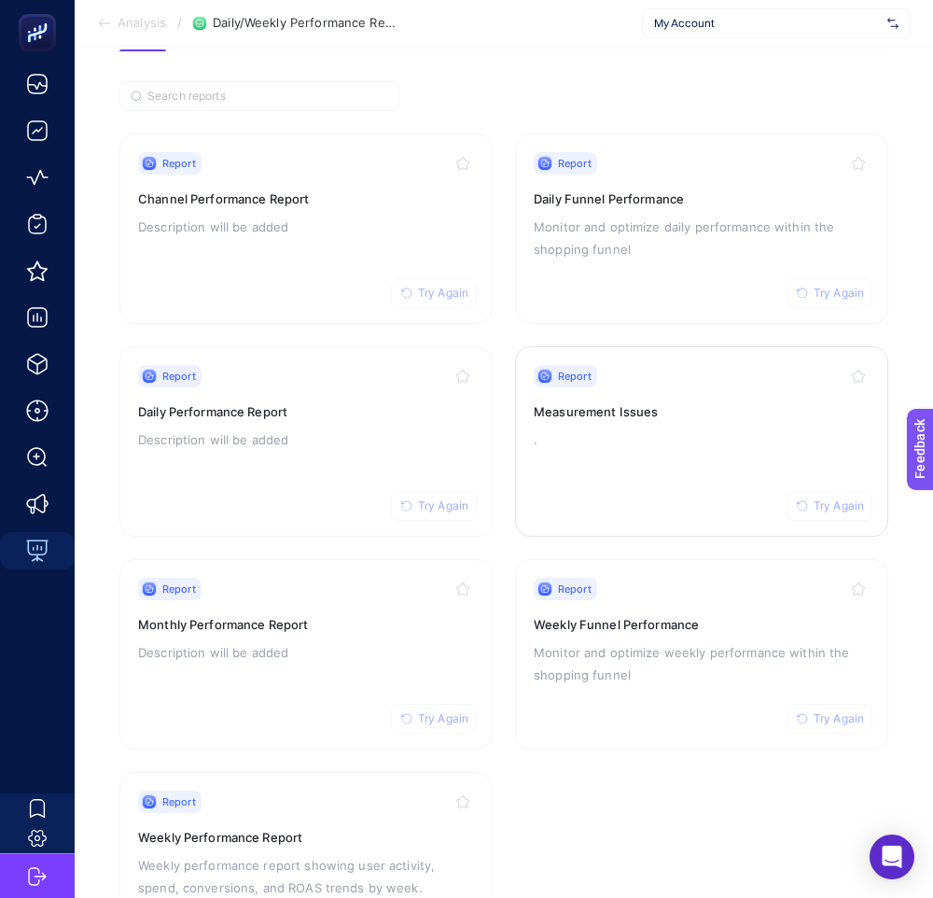
scroll to position [109, 0]
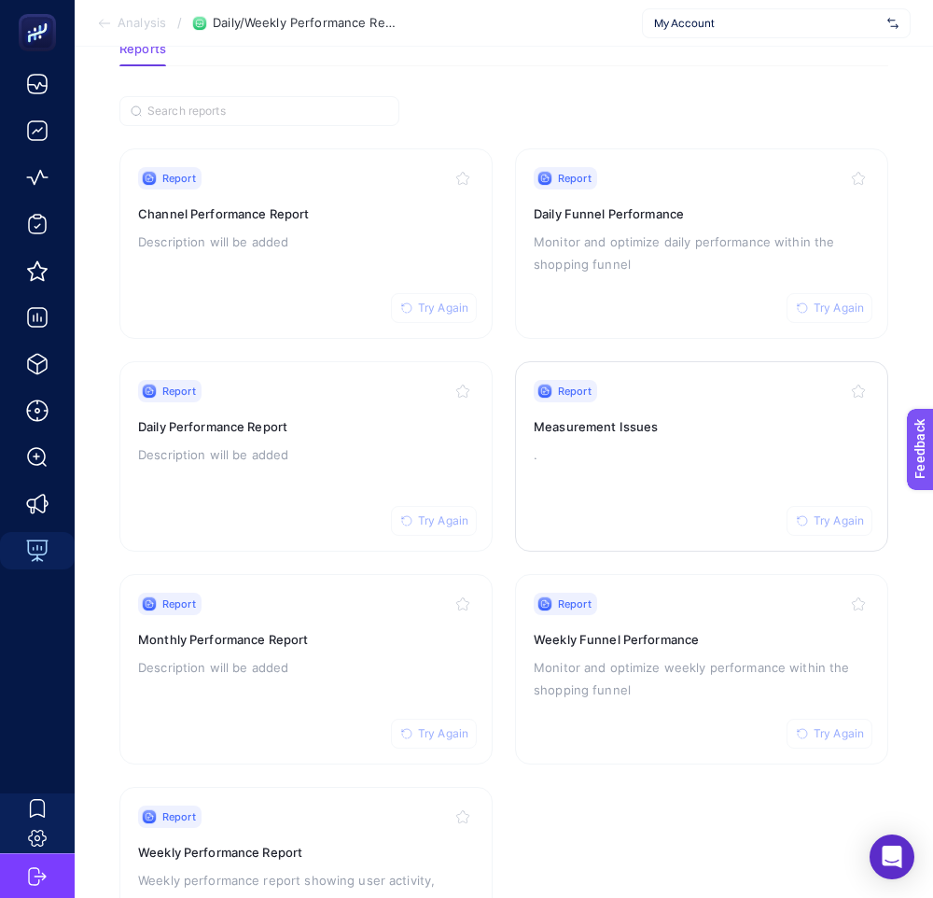
click at [843, 520] on span "Try Again" at bounding box center [839, 520] width 50 height 15
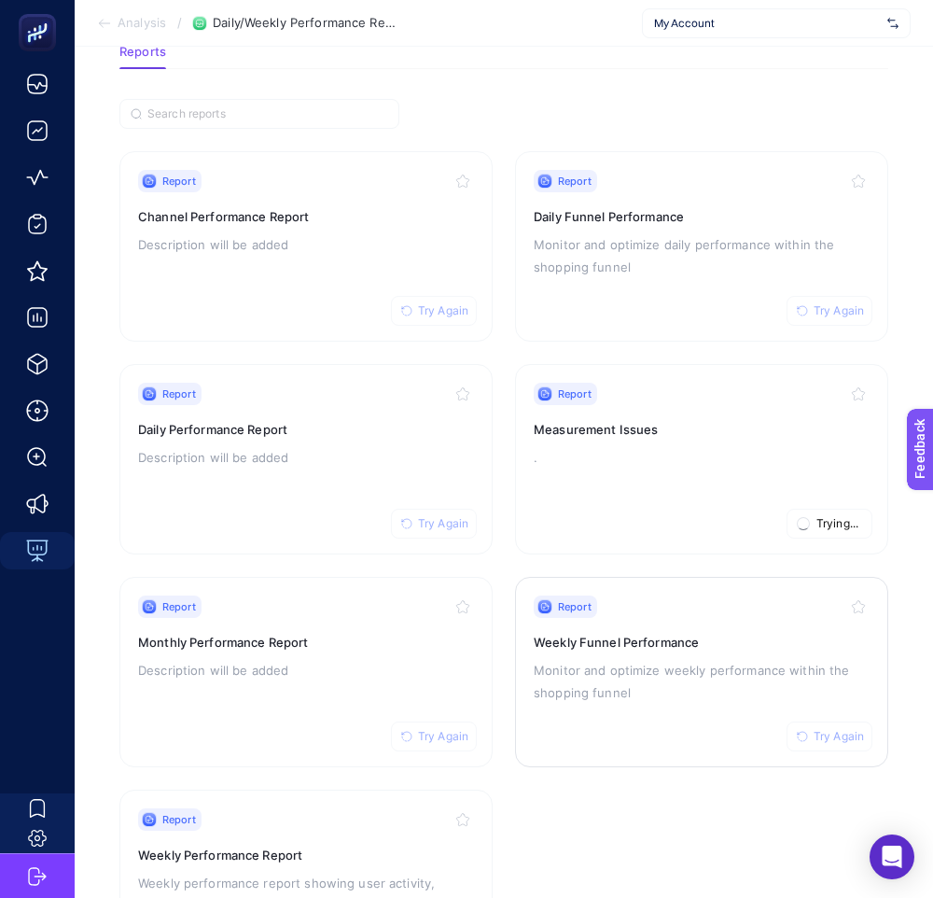
scroll to position [93, 0]
